Goal: Check status: Check status

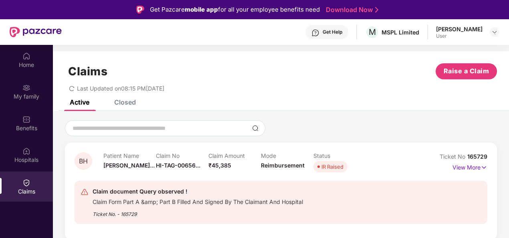
click at [501, 183] on div "BH Patient Name [PERSON_NAME]... Claim No HI-TAG-00656... Claim Amount ₹45,385 …" at bounding box center [281, 180] width 456 height 120
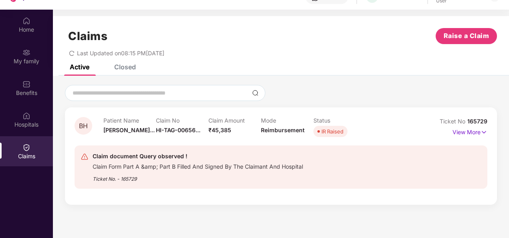
scroll to position [45, 0]
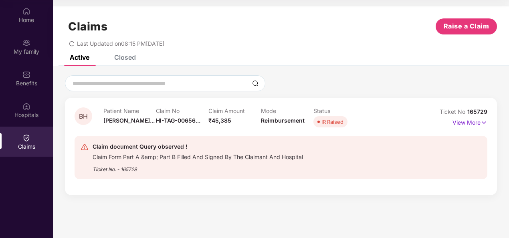
click at [130, 156] on div "Claim Form Part A &amp; Part B Filled And Signed By The Claimant And Hospital" at bounding box center [198, 155] width 210 height 9
click at [83, 145] on img at bounding box center [84, 147] width 8 height 8
click at [118, 151] on div "Claim Form Part A &amp; Part B Filled And Signed By The Claimant And Hospital" at bounding box center [198, 155] width 210 height 9
drag, startPoint x: 508, startPoint y: 43, endPoint x: 509, endPoint y: 14, distance: 29.7
click at [508, 14] on html "Get Pazcare mobile app for all your employee benefits need Download Now Get Hel…" at bounding box center [254, 74] width 509 height 238
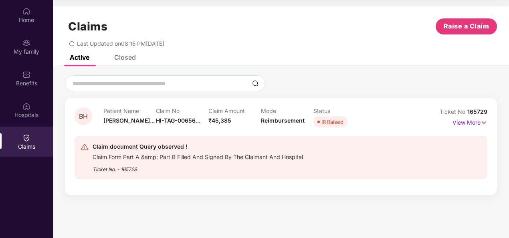
click at [128, 56] on div "Closed" at bounding box center [125, 57] width 22 height 8
